Goal: Book appointment/travel/reservation

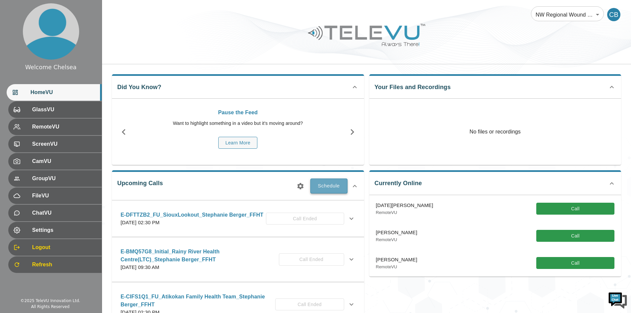
click at [324, 191] on button "Schedule" at bounding box center [328, 186] width 37 height 15
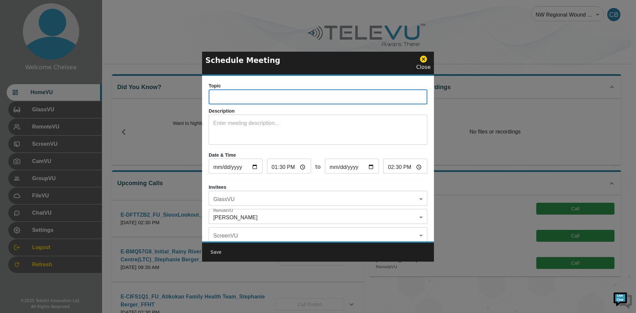
click at [263, 93] on input "text" at bounding box center [318, 97] width 219 height 13
paste input "E-M2NT3PF"
type input "E-M2NT3PF_FU_Atikokan FHT_Stephanie Berger_FFHT"
click at [256, 168] on input "[DATE]" at bounding box center [236, 166] width 54 height 13
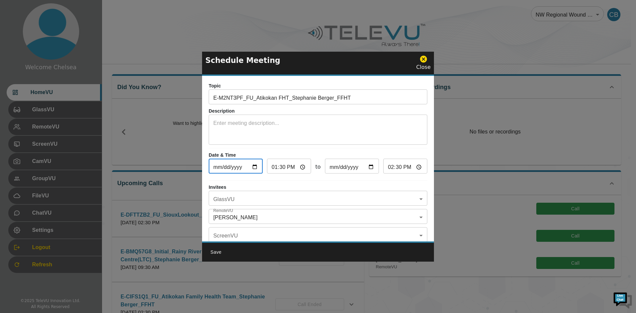
type input "[DATE]"
click at [284, 168] on input "13:30" at bounding box center [289, 166] width 44 height 13
click at [272, 169] on input "13:30" at bounding box center [289, 166] width 44 height 13
click at [272, 167] on input "13:30" at bounding box center [289, 166] width 44 height 13
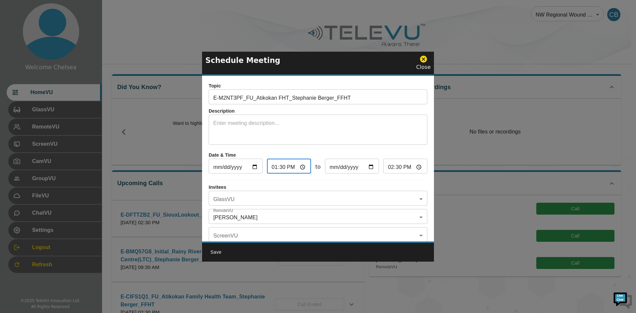
click at [273, 166] on input "13:30" at bounding box center [289, 166] width 44 height 13
click at [276, 166] on input "13:30" at bounding box center [289, 166] width 44 height 13
type input "14:30"
type input "15:30"
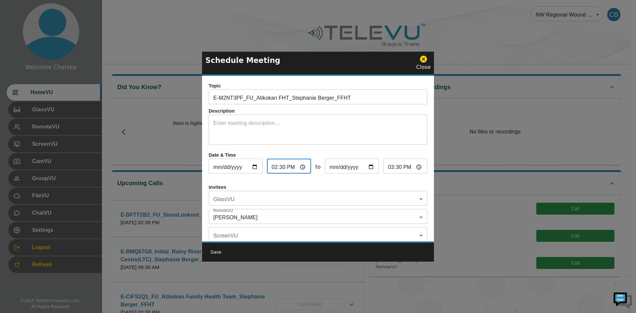
click at [275, 197] on body "Welcome Chelsea HomeVU GlassVU RemoteVU ScreenVU CamVU GroupVU FileVU ChatVU Se…" at bounding box center [318, 215] width 636 height 430
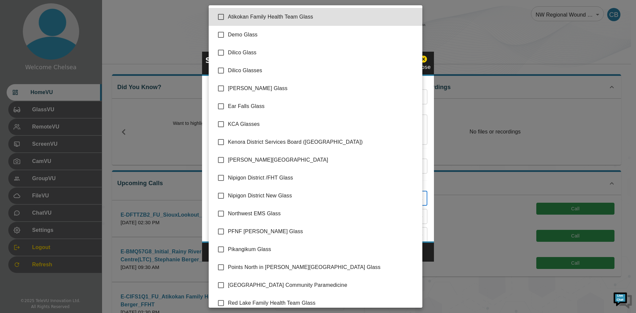
click at [221, 18] on input "checkbox" at bounding box center [221, 17] width 14 height 14
checkbox input "true"
type input "Atikokan Family Health Team Glass"
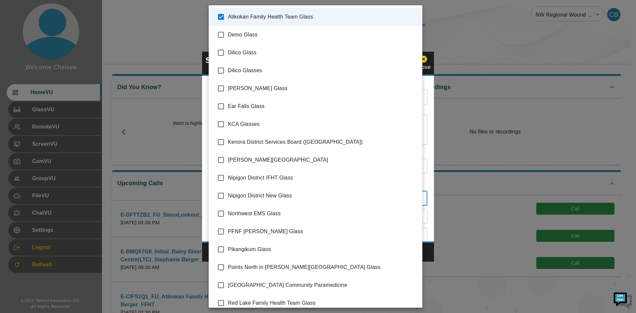
click at [425, 186] on div at bounding box center [318, 156] width 636 height 313
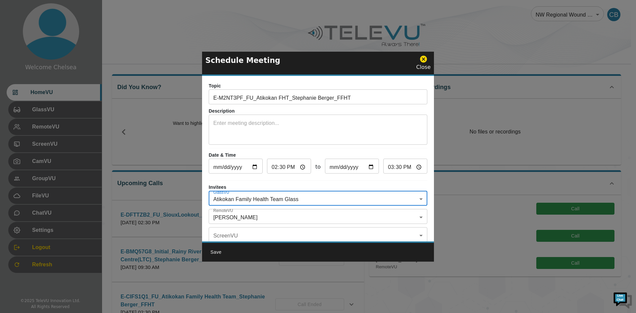
scroll to position [39, 0]
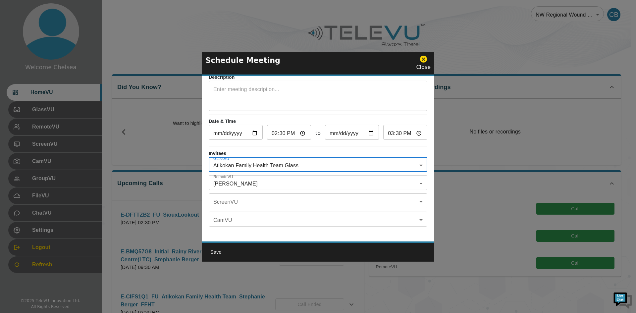
click at [279, 176] on body "Welcome Chelsea HomeVU GlassVU RemoteVU ScreenVU CamVU GroupVU FileVU ChatVU Se…" at bounding box center [318, 215] width 636 height 430
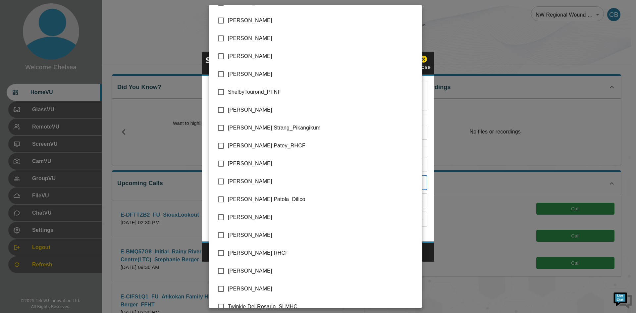
scroll to position [1499, 0]
click at [242, 220] on span "[PERSON_NAME]" at bounding box center [322, 217] width 189 height 8
type input "[PERSON_NAME],[PERSON_NAME]"
checkbox input "true"
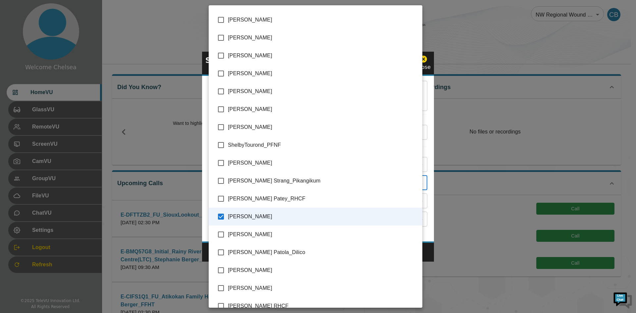
click at [469, 244] on div at bounding box center [318, 156] width 636 height 313
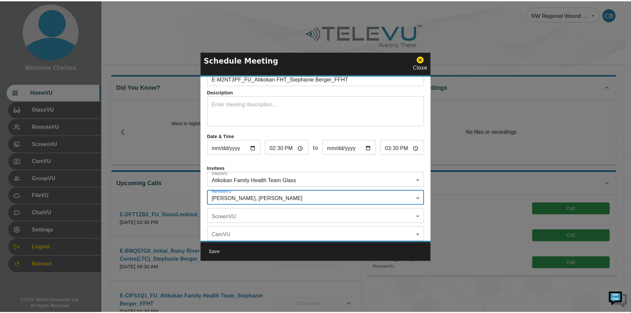
scroll to position [0, 0]
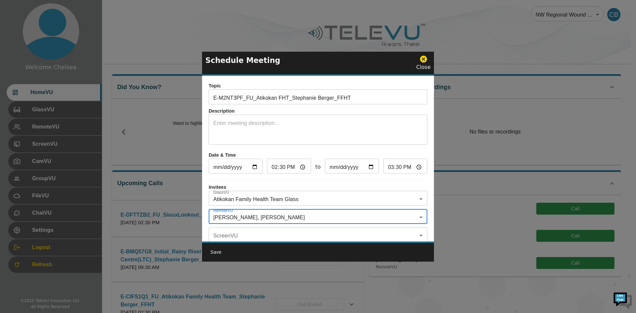
click at [215, 253] on button "Save" at bounding box center [215, 252] width 21 height 12
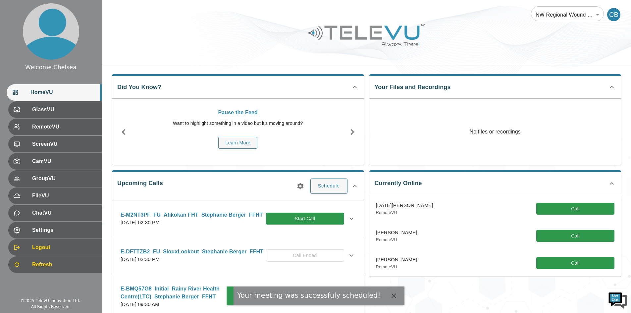
click at [390, 295] on icon "button" at bounding box center [394, 296] width 8 height 8
